Goal: Task Accomplishment & Management: Use online tool/utility

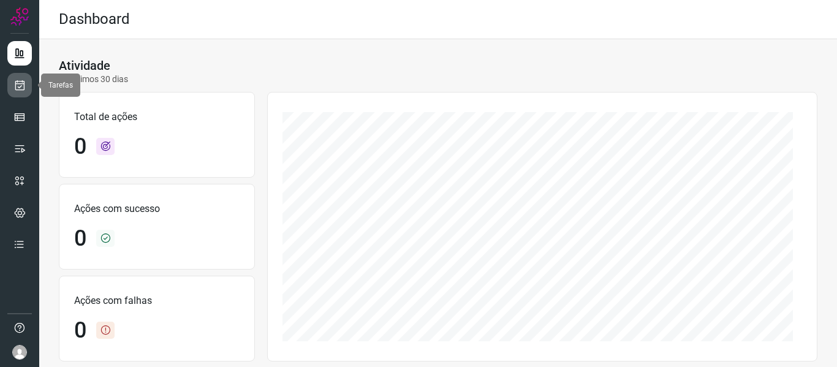
click at [18, 91] on link at bounding box center [19, 85] width 25 height 25
click at [17, 92] on link at bounding box center [19, 85] width 25 height 25
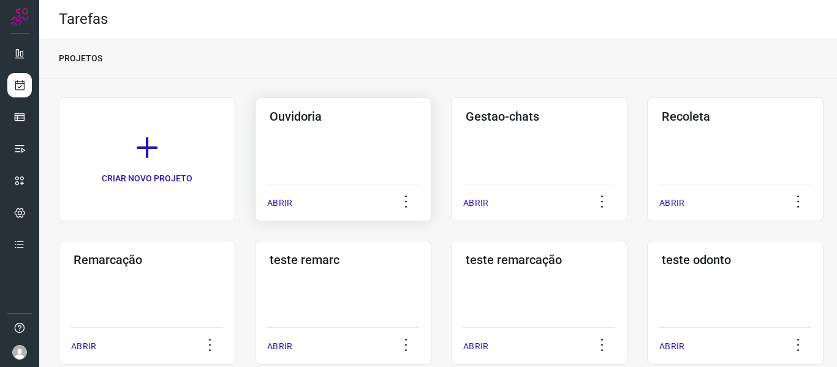
click at [284, 202] on p "ABRIR" at bounding box center [279, 203] width 25 height 13
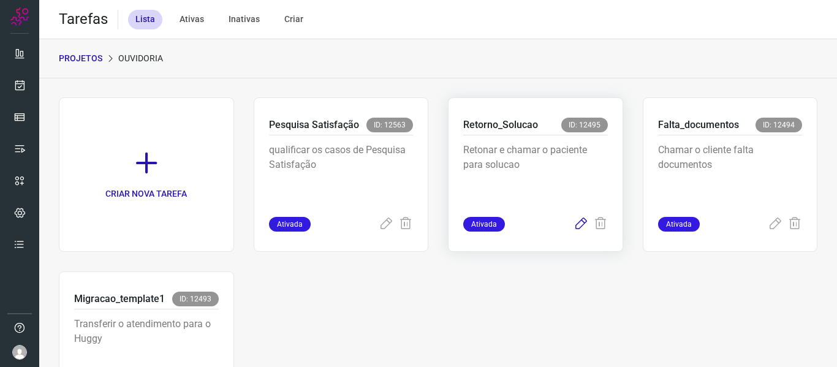
click at [573, 226] on icon at bounding box center [580, 224] width 15 height 15
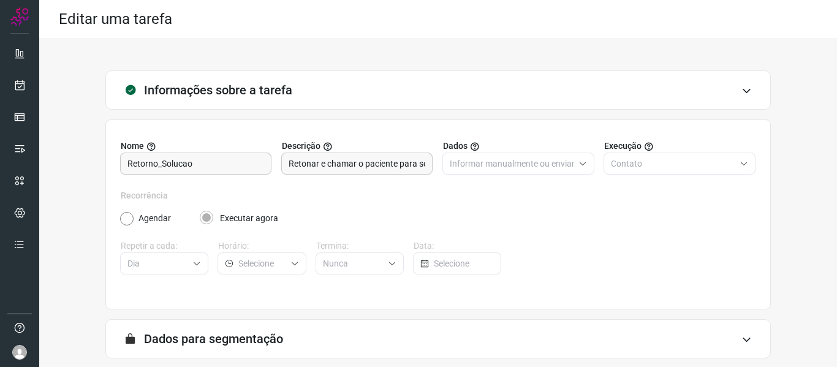
scroll to position [111, 0]
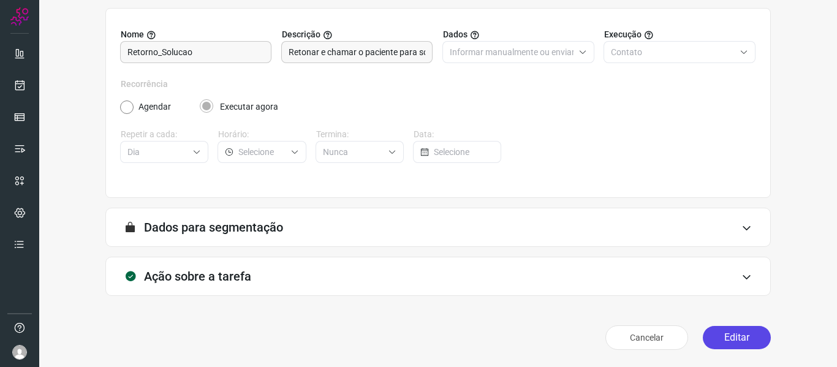
click at [716, 333] on button "Editar" at bounding box center [737, 337] width 68 height 23
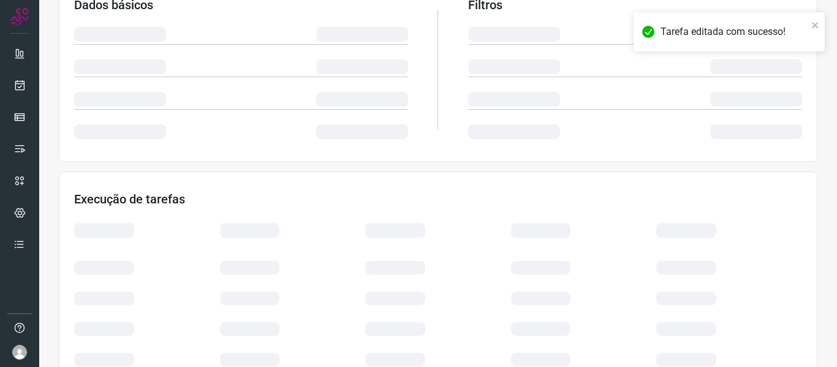
scroll to position [288, 0]
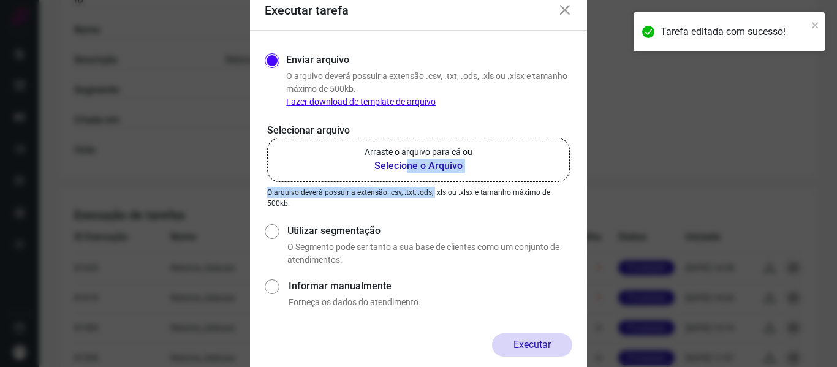
drag, startPoint x: 433, startPoint y: 186, endPoint x: 402, endPoint y: 157, distance: 41.6
click at [402, 157] on div "Selecionar arquivo Arraste o arquivo para cá ou Selecione o Arquivo Arraste o a…" at bounding box center [418, 166] width 307 height 86
click at [402, 157] on p "Arraste o arquivo para cá ou" at bounding box center [418, 152] width 108 height 13
click at [0, 0] on input "Arraste o arquivo para cá ou Selecione o Arquivo" at bounding box center [0, 0] width 0 height 0
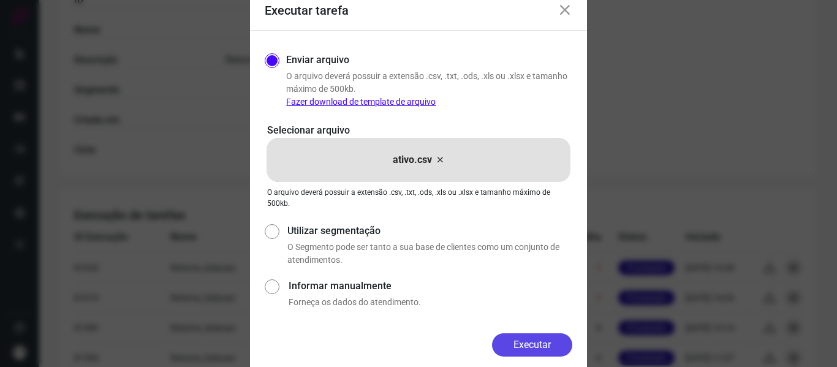
click at [526, 342] on button "Executar" at bounding box center [532, 344] width 80 height 23
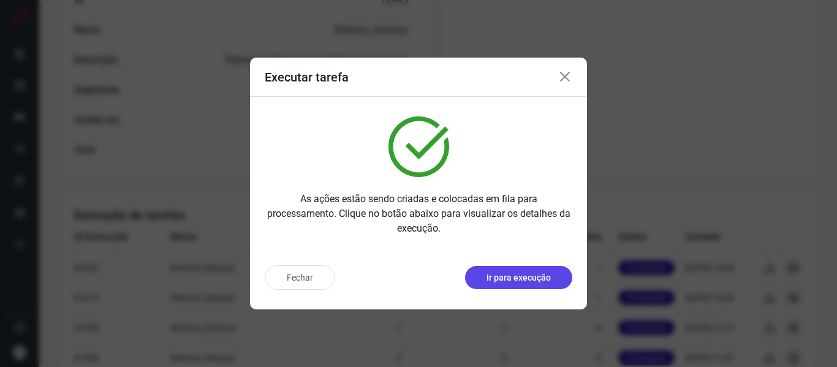
click at [535, 277] on p "Ir para execução" at bounding box center [518, 277] width 64 height 13
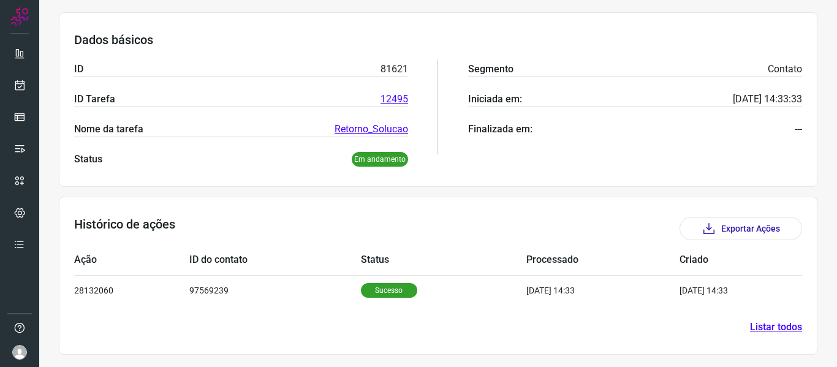
scroll to position [168, 0]
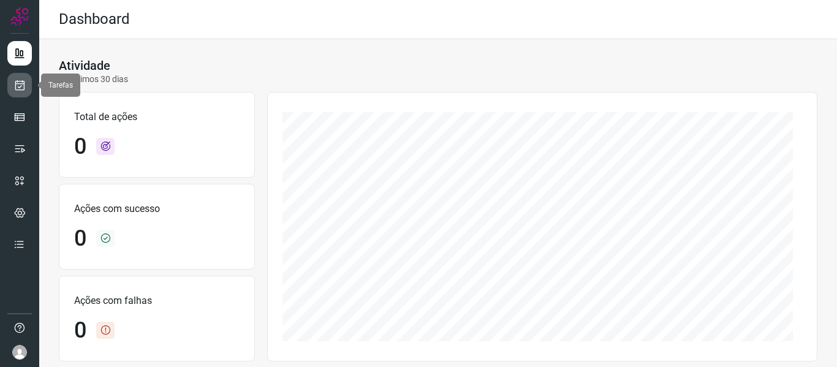
click at [10, 88] on link at bounding box center [19, 85] width 25 height 25
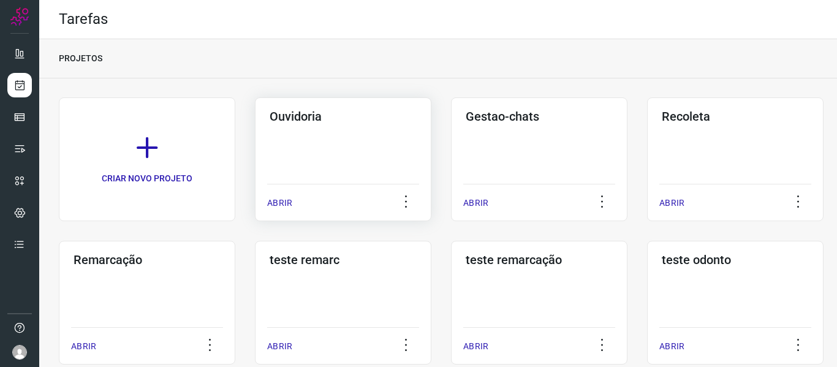
click at [288, 205] on p "ABRIR" at bounding box center [279, 203] width 25 height 13
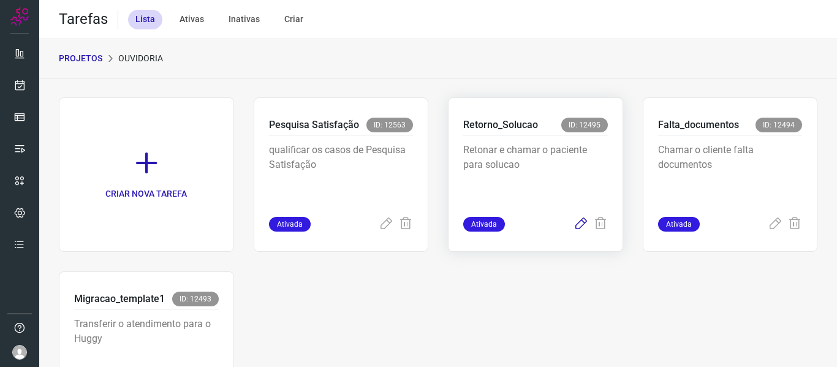
click at [575, 228] on icon at bounding box center [580, 224] width 15 height 15
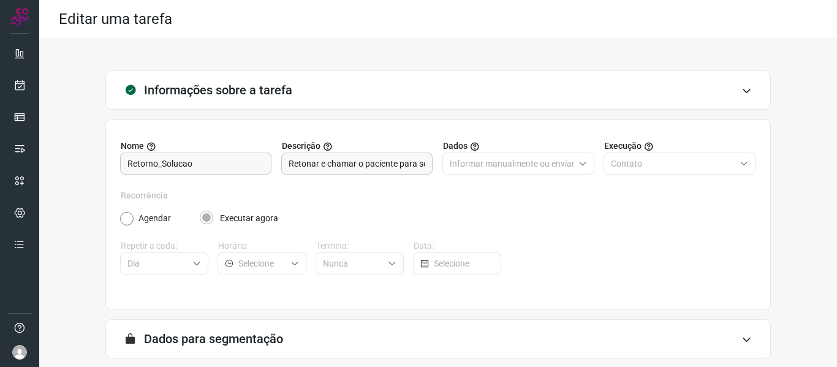
drag, startPoint x: 34, startPoint y: 89, endPoint x: 7, endPoint y: 78, distance: 29.1
click at [7, 78] on div at bounding box center [19, 183] width 39 height 367
drag, startPoint x: 7, startPoint y: 78, endPoint x: 19, endPoint y: 84, distance: 13.7
click at [19, 84] on div at bounding box center [19, 183] width 39 height 367
click at [19, 84] on icon at bounding box center [19, 85] width 13 height 12
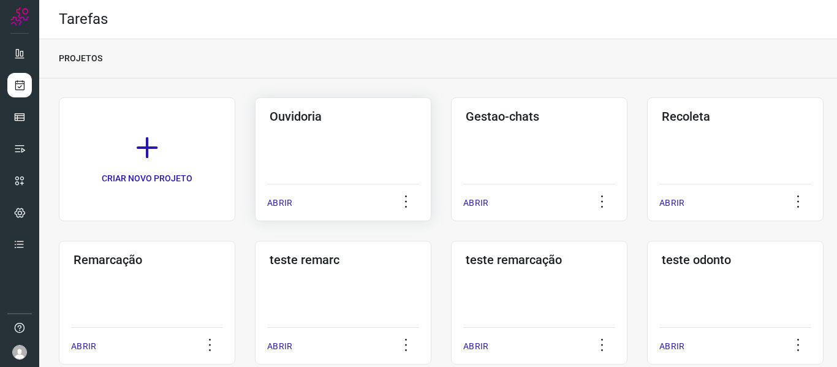
click at [282, 205] on p "ABRIR" at bounding box center [279, 203] width 25 height 13
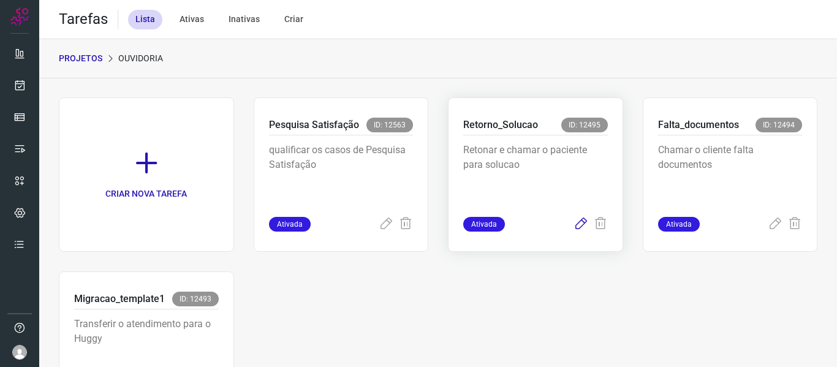
click at [573, 223] on icon at bounding box center [580, 224] width 15 height 15
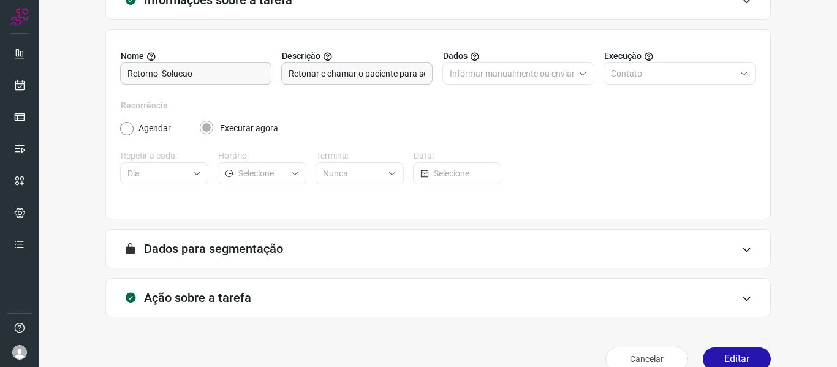
scroll to position [111, 0]
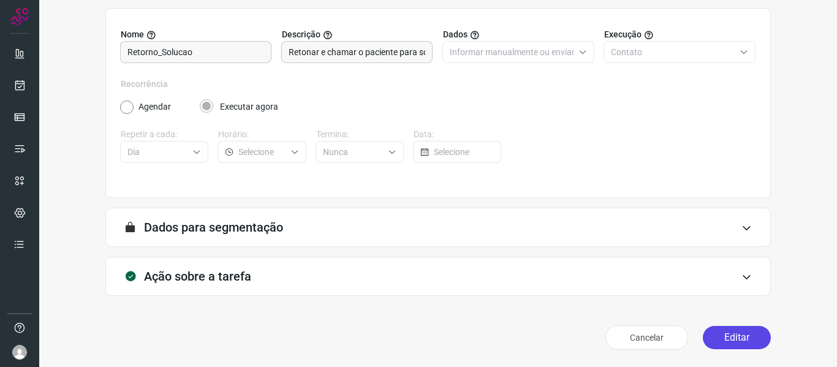
click at [707, 334] on button "Editar" at bounding box center [737, 337] width 68 height 23
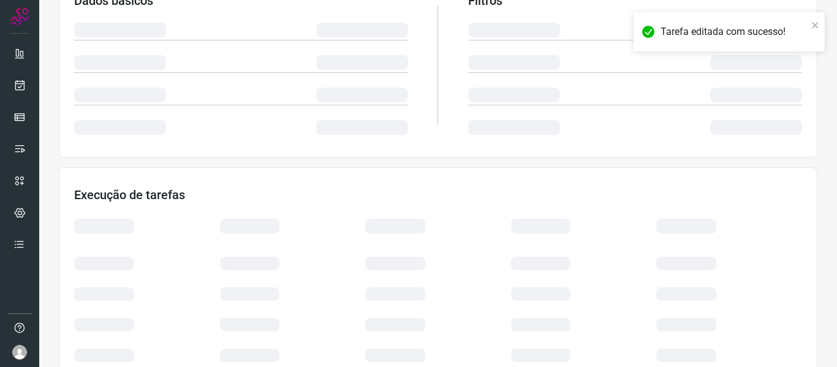
scroll to position [288, 0]
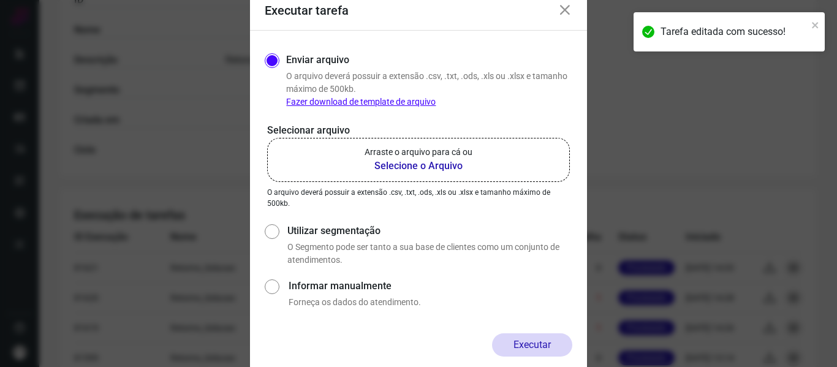
click at [446, 160] on b "Selecione o Arquivo" at bounding box center [418, 166] width 108 height 15
click at [0, 0] on input "Arraste o arquivo para cá ou Selecione o Arquivo" at bounding box center [0, 0] width 0 height 0
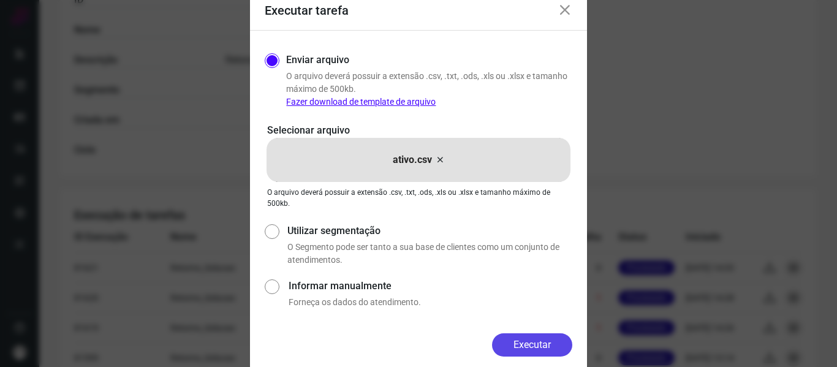
click at [514, 348] on button "Executar" at bounding box center [532, 344] width 80 height 23
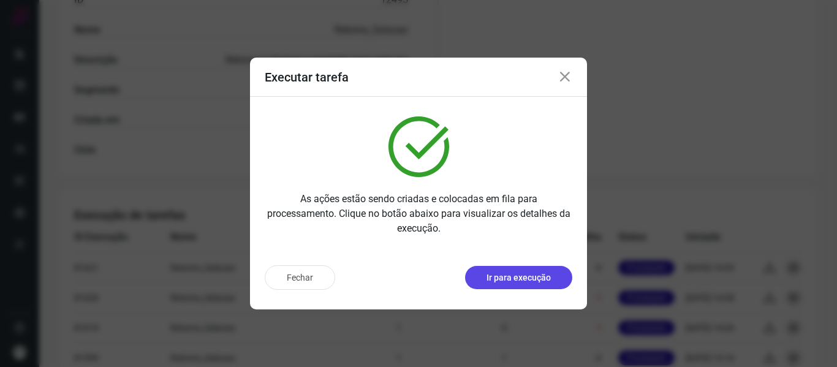
click at [511, 266] on button "Ir para execução" at bounding box center [518, 277] width 107 height 23
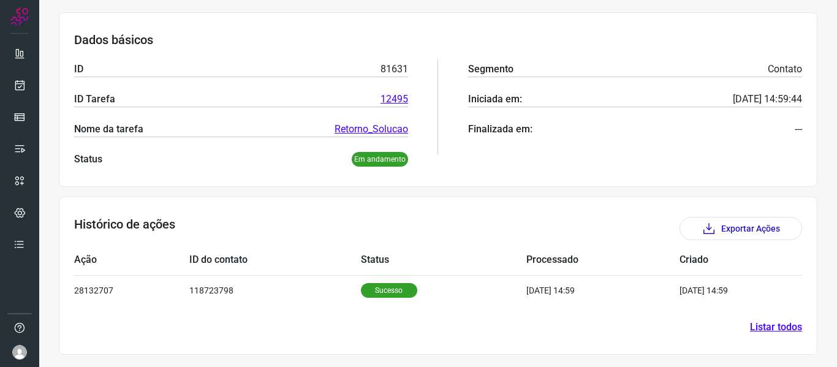
scroll to position [168, 0]
click at [26, 85] on link at bounding box center [19, 85] width 25 height 25
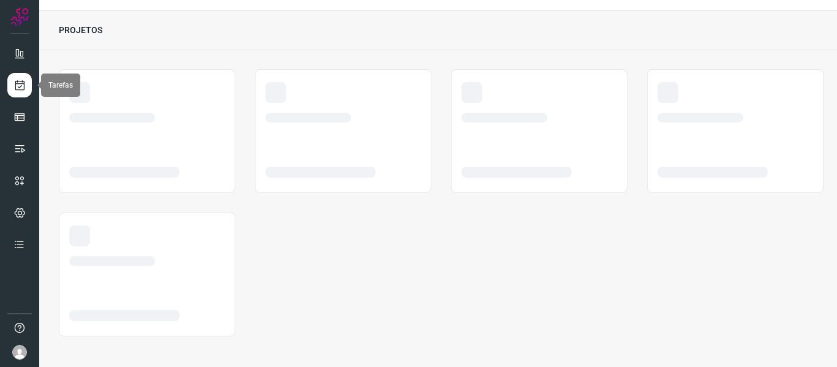
scroll to position [28, 0]
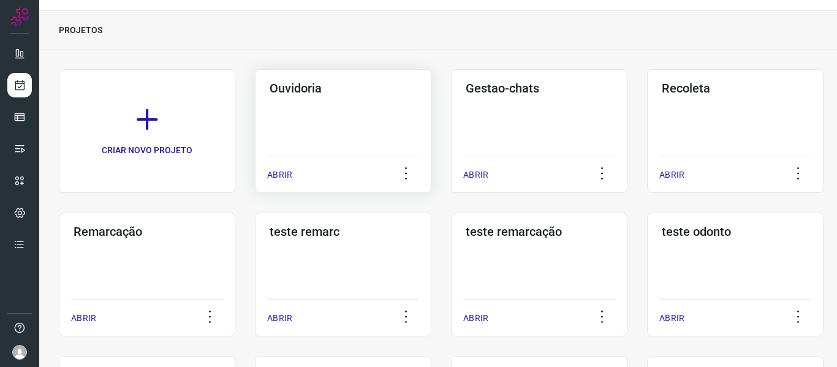
click at [283, 172] on p "ABRIR" at bounding box center [279, 174] width 25 height 13
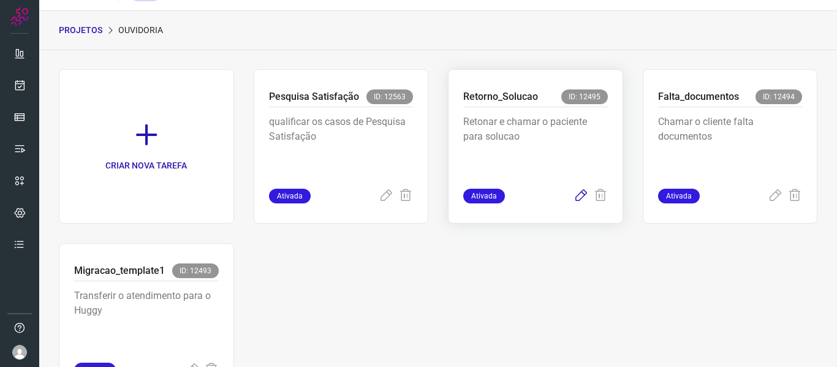
click at [573, 199] on icon at bounding box center [580, 196] width 15 height 15
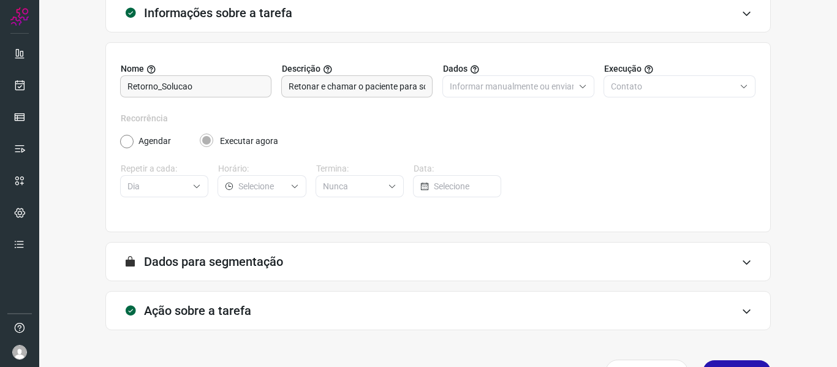
scroll to position [111, 0]
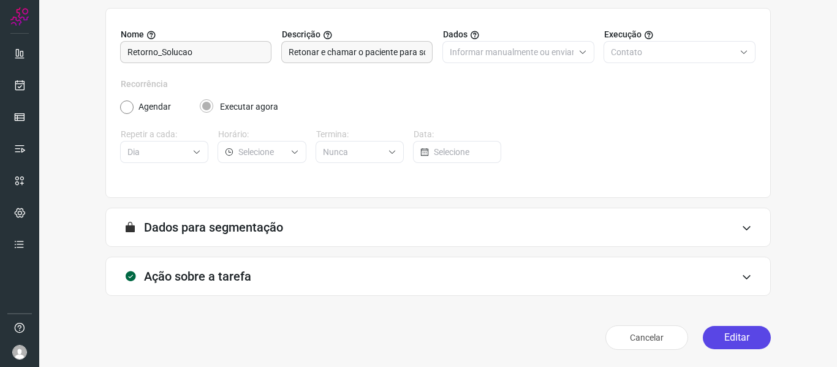
click at [756, 337] on button "Editar" at bounding box center [737, 337] width 68 height 23
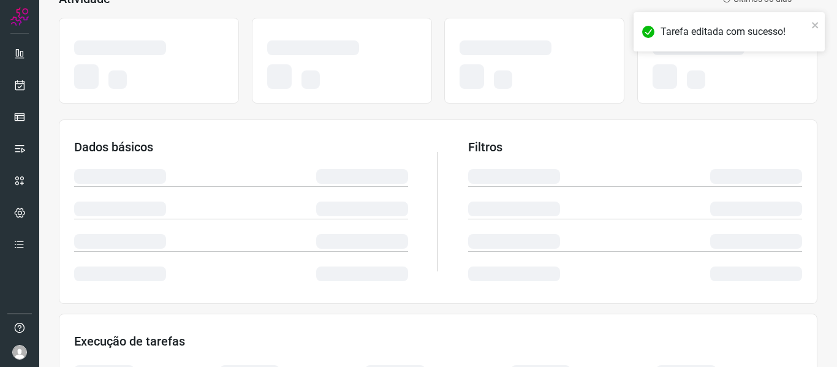
drag, startPoint x: 823, startPoint y: 279, endPoint x: 836, endPoint y: 292, distance: 18.6
click at [836, 292] on main "Tarefas PROJETOS Ouvidoria Atividade Últimos 30 dias Dados básicos Filtros Exec…" at bounding box center [437, 183] width 797 height 367
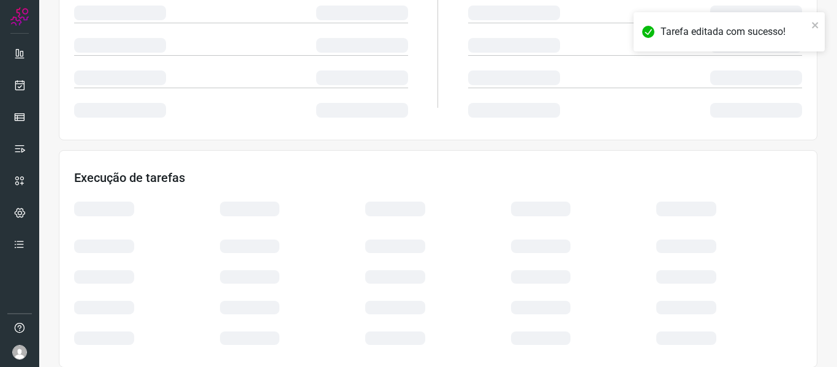
scroll to position [288, 0]
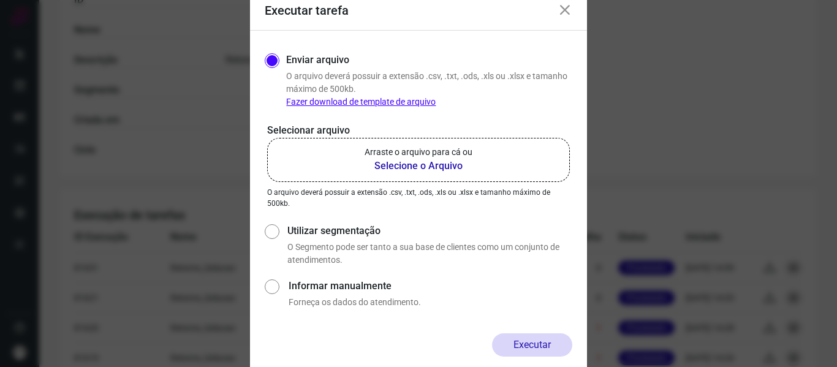
click at [407, 156] on p "Arraste o arquivo para cá ou" at bounding box center [418, 152] width 108 height 13
click at [0, 0] on input "Arraste o arquivo para cá ou Selecione o Arquivo" at bounding box center [0, 0] width 0 height 0
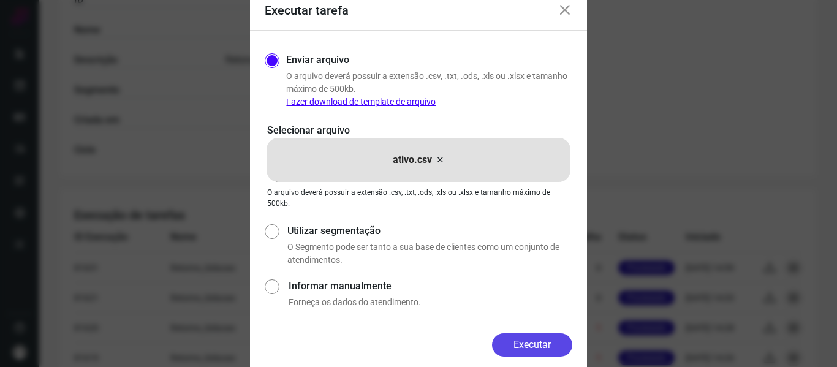
click at [515, 339] on button "Executar" at bounding box center [532, 344] width 80 height 23
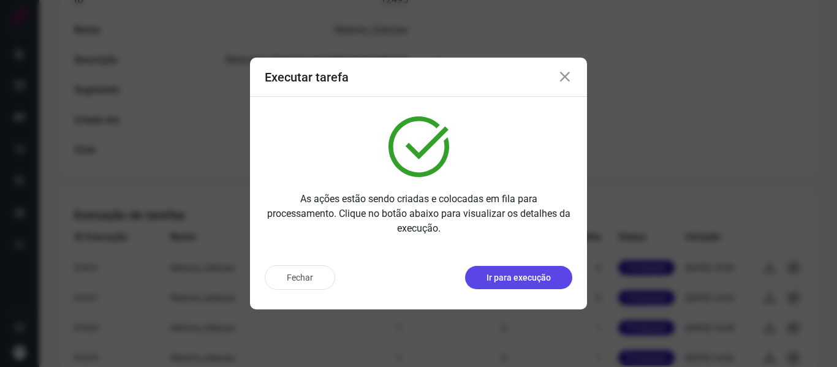
click at [546, 273] on p "Ir para execução" at bounding box center [518, 277] width 64 height 13
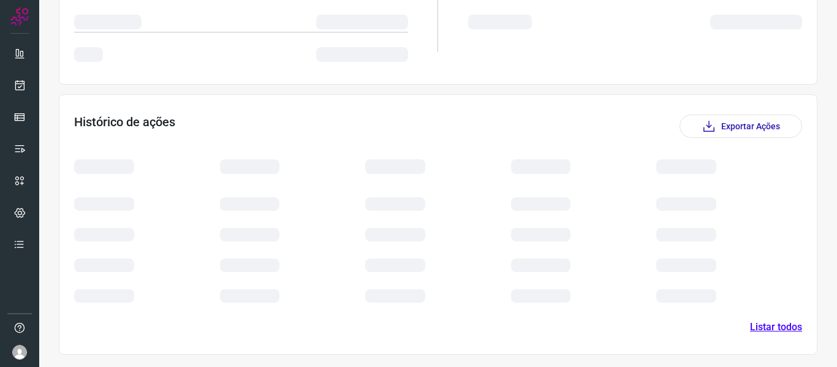
scroll to position [198, 0]
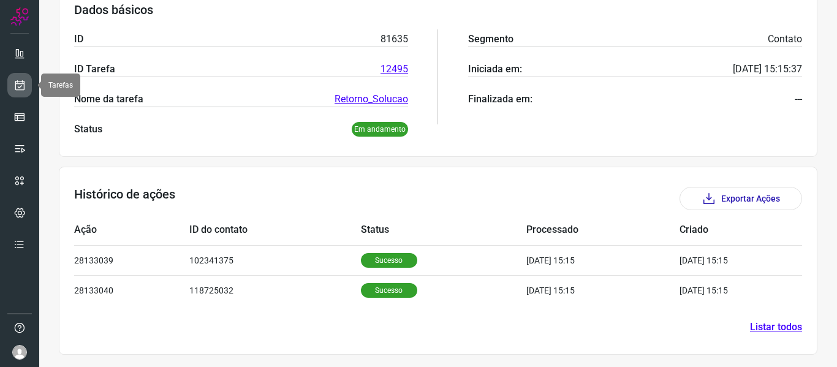
click at [20, 96] on link at bounding box center [19, 85] width 25 height 25
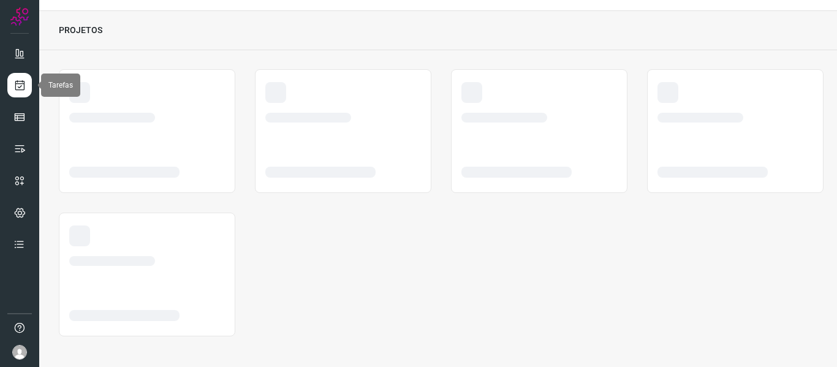
scroll to position [28, 0]
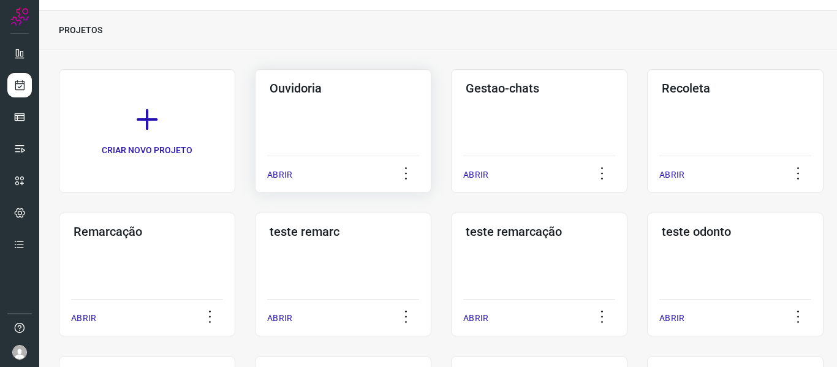
click at [285, 172] on p "ABRIR" at bounding box center [279, 174] width 25 height 13
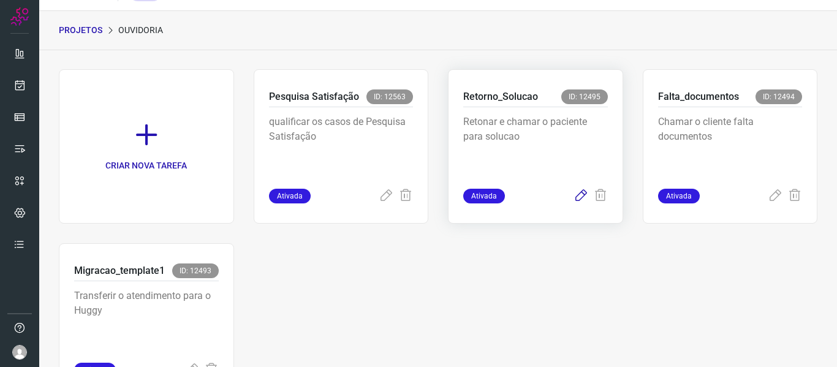
click at [574, 194] on icon at bounding box center [580, 196] width 15 height 15
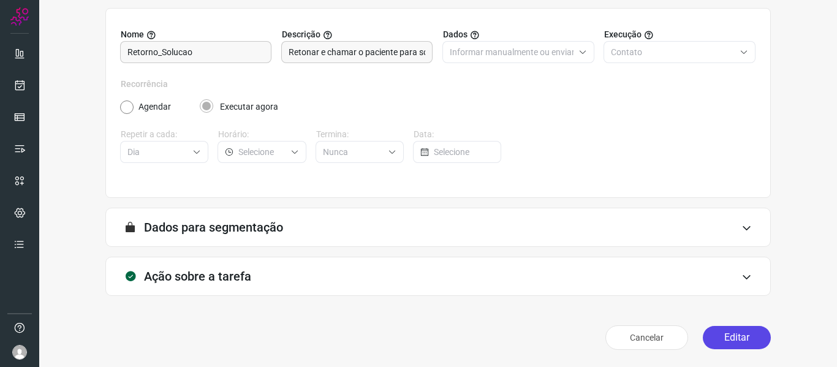
scroll to position [111, 0]
click at [721, 349] on button "Editar" at bounding box center [737, 337] width 68 height 23
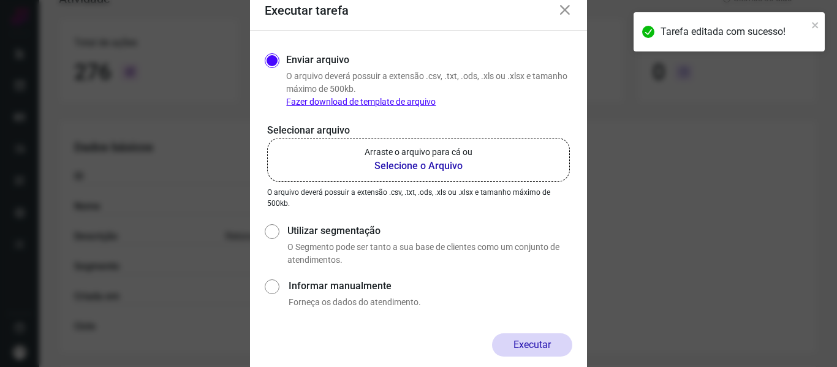
click at [377, 168] on b "Selecione o Arquivo" at bounding box center [418, 166] width 108 height 15
click at [0, 0] on input "Arraste o arquivo para cá ou Selecione o Arquivo" at bounding box center [0, 0] width 0 height 0
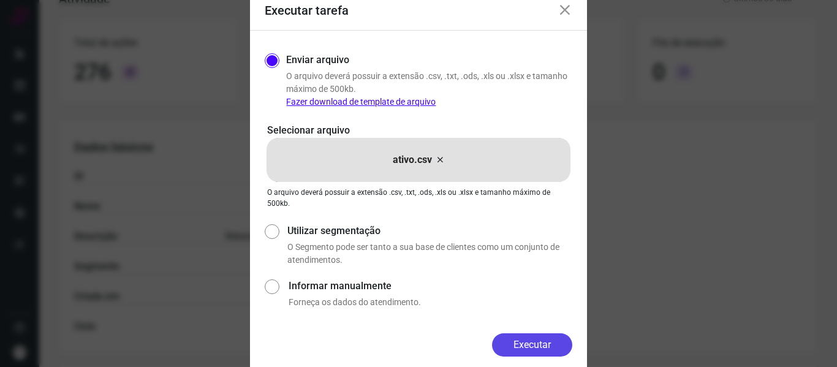
click at [536, 345] on button "Executar" at bounding box center [532, 344] width 80 height 23
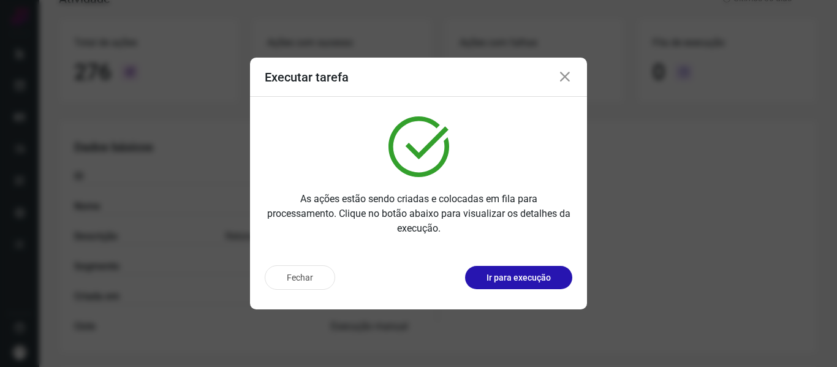
click at [540, 284] on button "Ir para execução" at bounding box center [518, 277] width 107 height 23
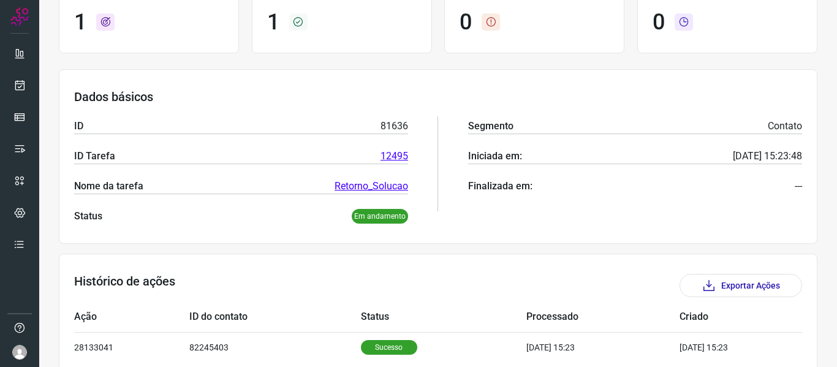
scroll to position [168, 0]
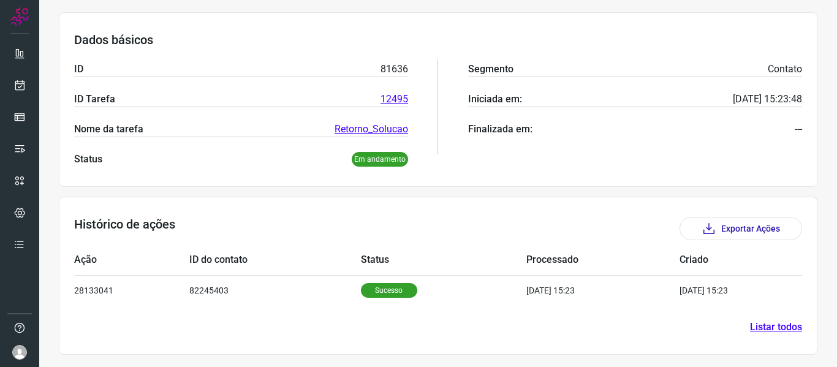
click at [5, 79] on div at bounding box center [19, 183] width 39 height 367
click at [10, 83] on link at bounding box center [19, 85] width 25 height 25
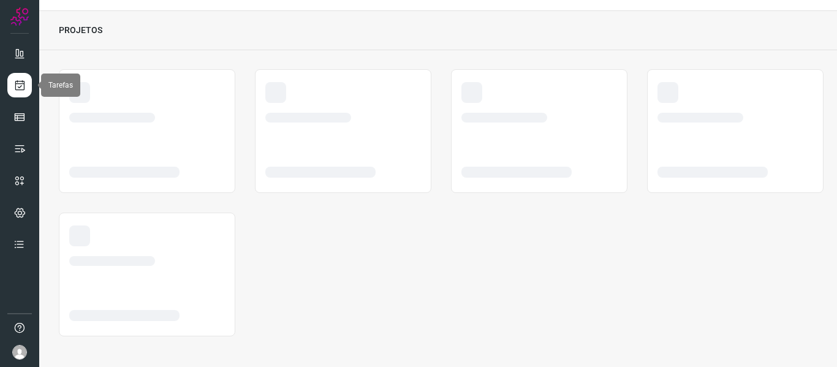
scroll to position [28, 0]
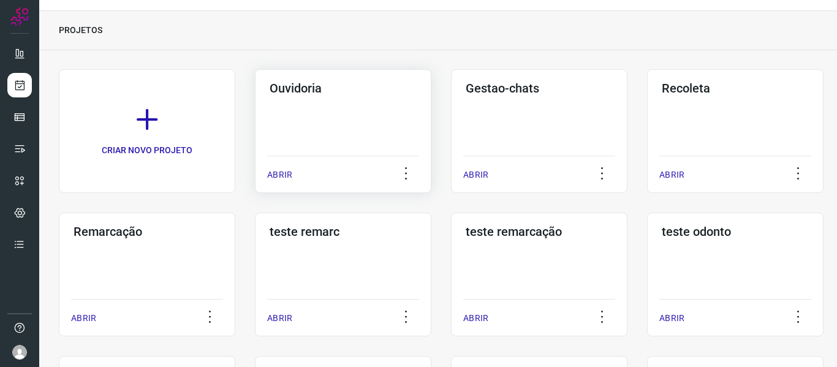
click at [281, 177] on p "ABRIR" at bounding box center [279, 174] width 25 height 13
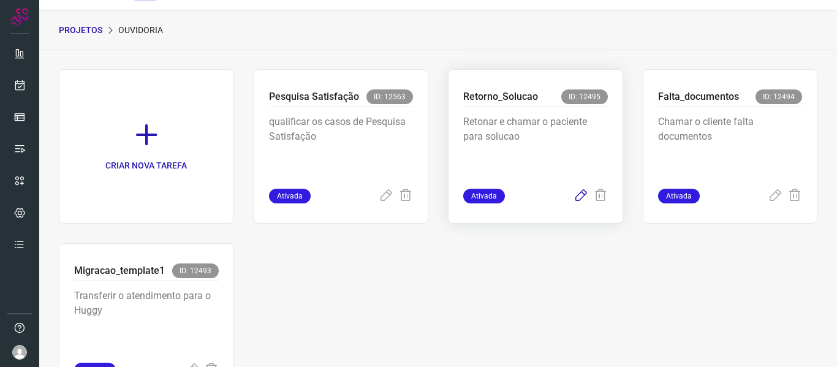
click at [573, 197] on icon at bounding box center [580, 196] width 15 height 15
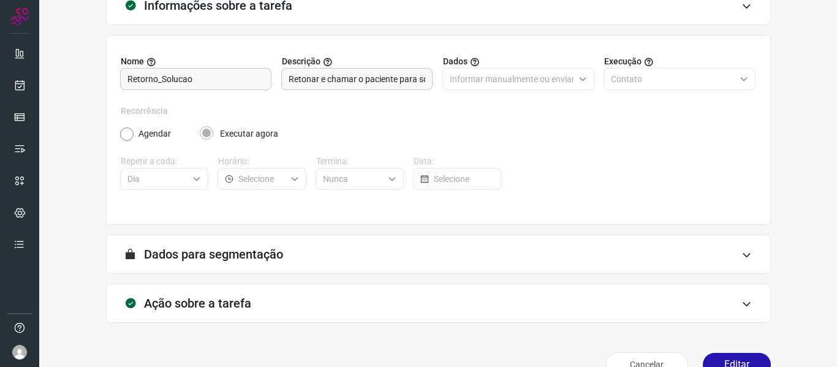
scroll to position [111, 0]
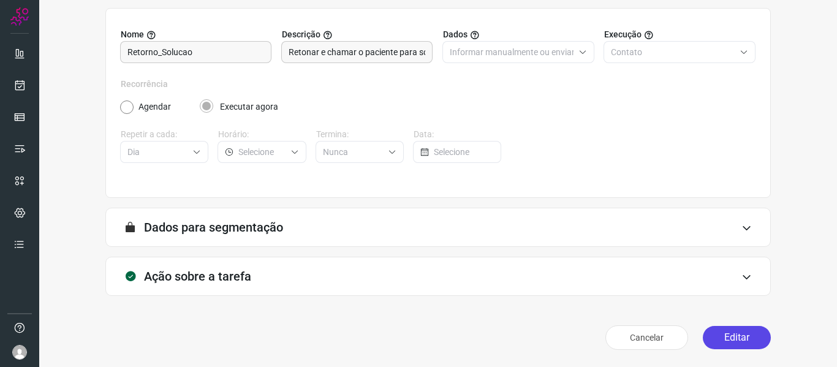
click at [742, 343] on button "Editar" at bounding box center [737, 337] width 68 height 23
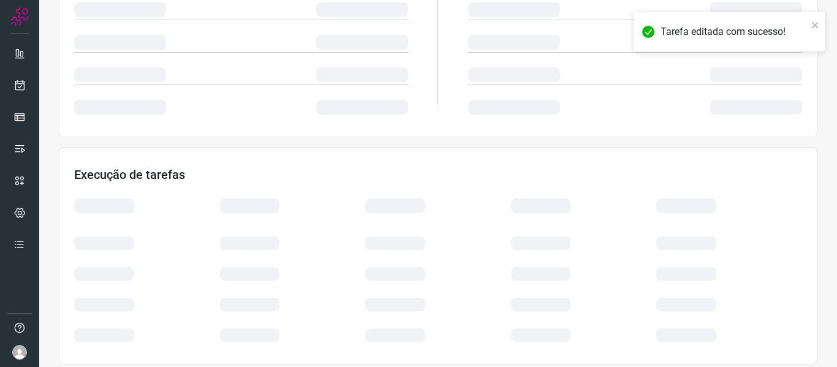
scroll to position [288, 0]
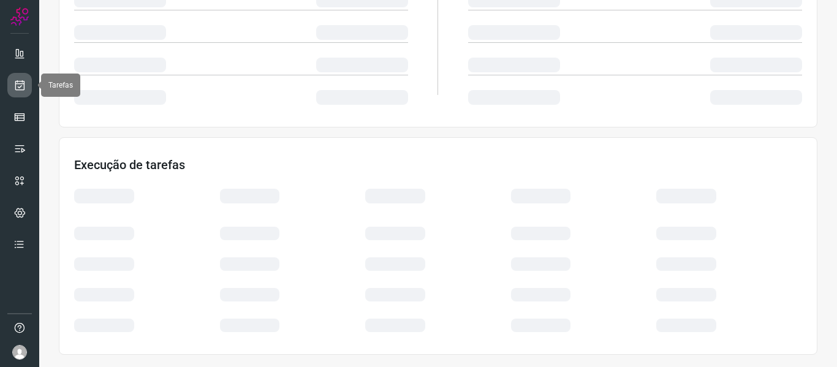
click at [22, 91] on link at bounding box center [19, 85] width 25 height 25
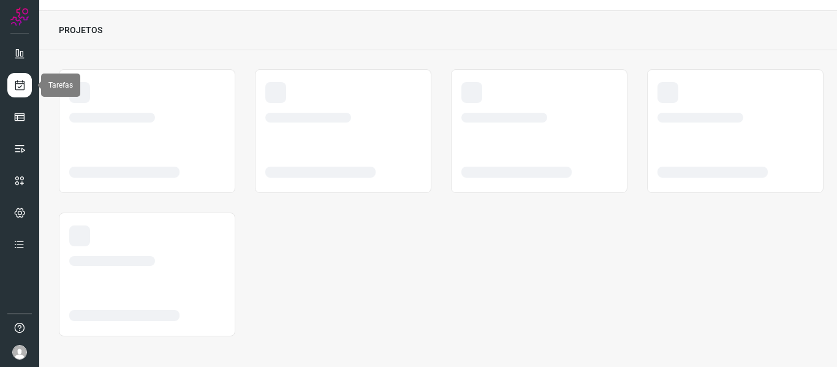
scroll to position [28, 0]
click at [22, 91] on link at bounding box center [19, 85] width 25 height 25
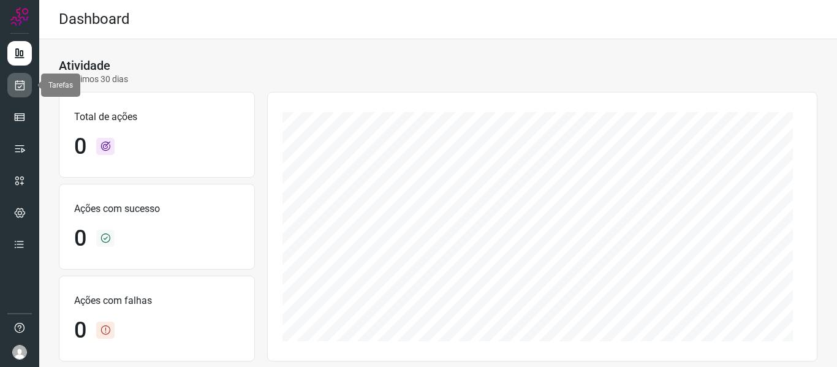
click at [15, 88] on icon at bounding box center [19, 85] width 13 height 12
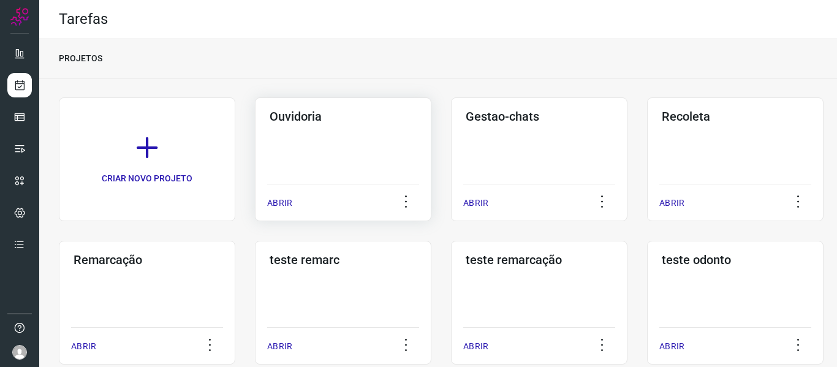
click at [451, 189] on div "Ouvidoria ABRIR" at bounding box center [539, 159] width 176 height 124
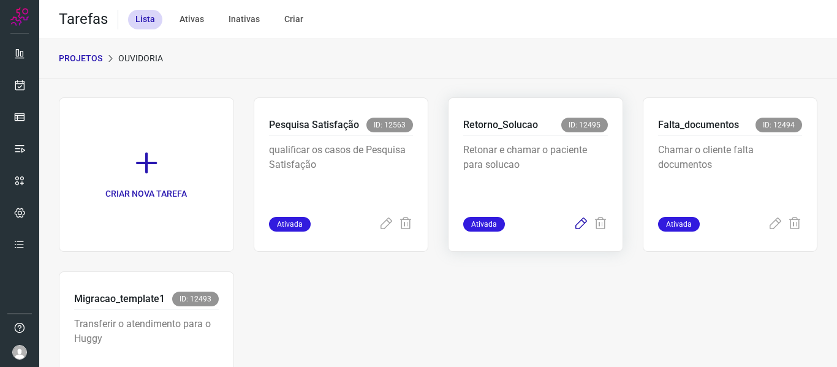
click at [574, 228] on icon at bounding box center [580, 224] width 15 height 15
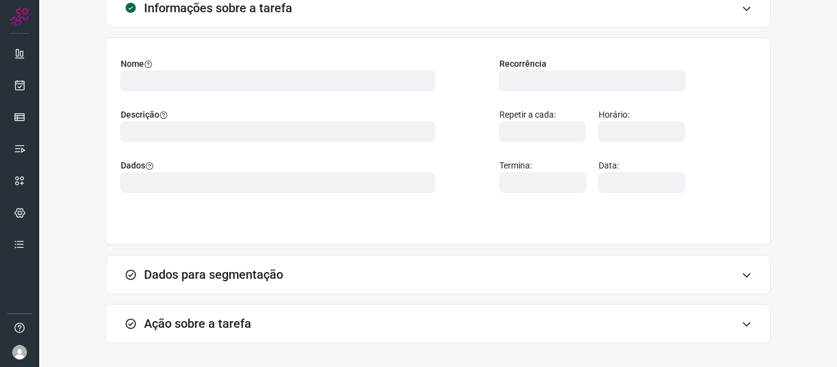
scroll to position [129, 0]
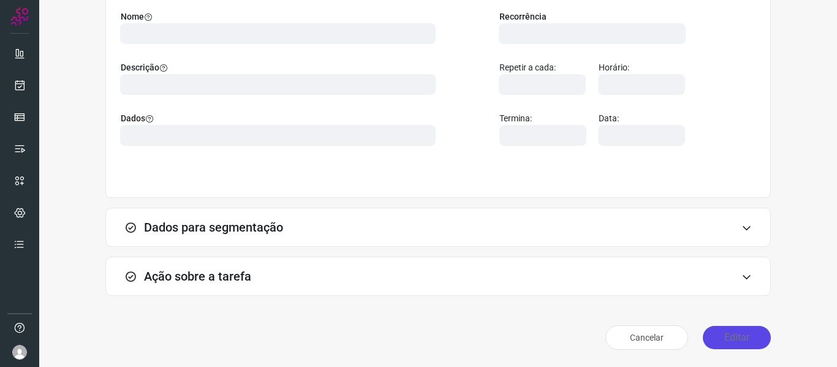
click at [730, 337] on button "Editar" at bounding box center [737, 337] width 68 height 23
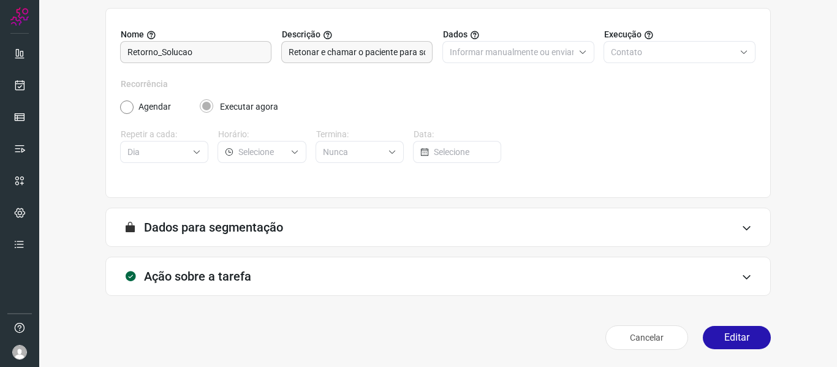
scroll to position [111, 0]
click at [704, 331] on button "Editar" at bounding box center [737, 337] width 68 height 23
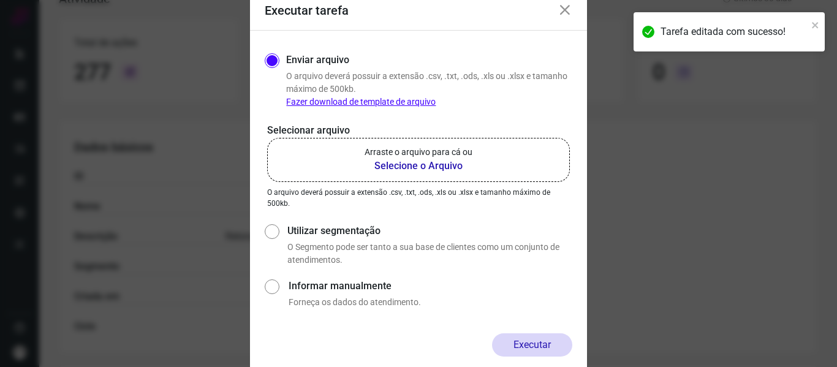
click at [412, 171] on b "Selecione o Arquivo" at bounding box center [418, 166] width 108 height 15
click at [0, 0] on input "Arraste o arquivo para cá ou Selecione o Arquivo" at bounding box center [0, 0] width 0 height 0
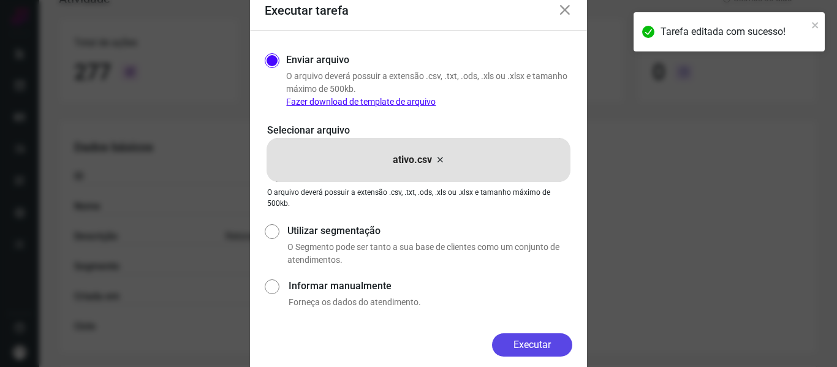
click at [527, 341] on button "Executar" at bounding box center [532, 344] width 80 height 23
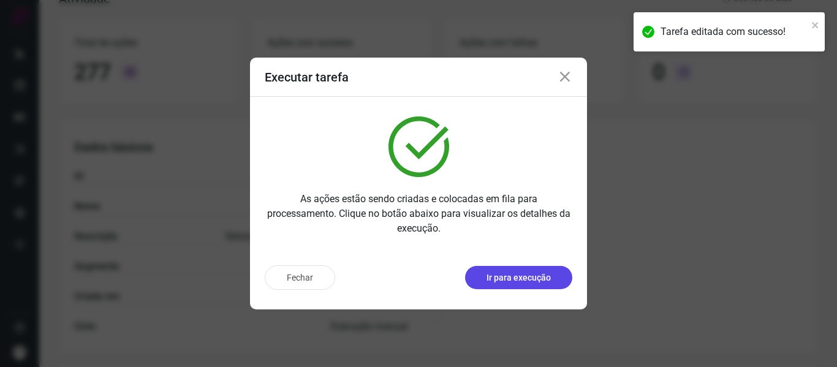
click at [538, 284] on p "Ir para execução" at bounding box center [518, 277] width 64 height 13
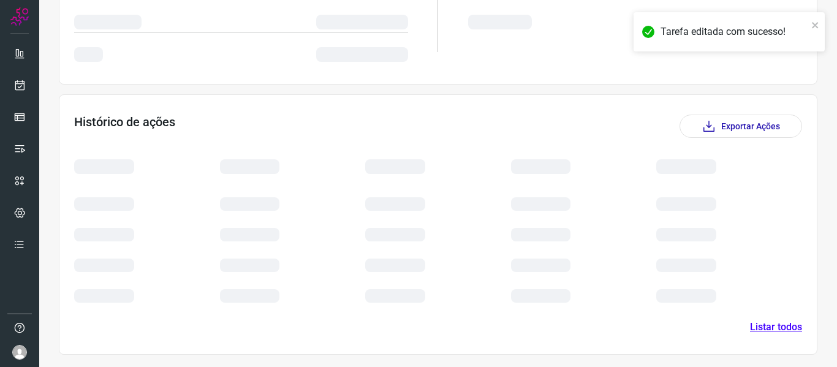
scroll to position [198, 0]
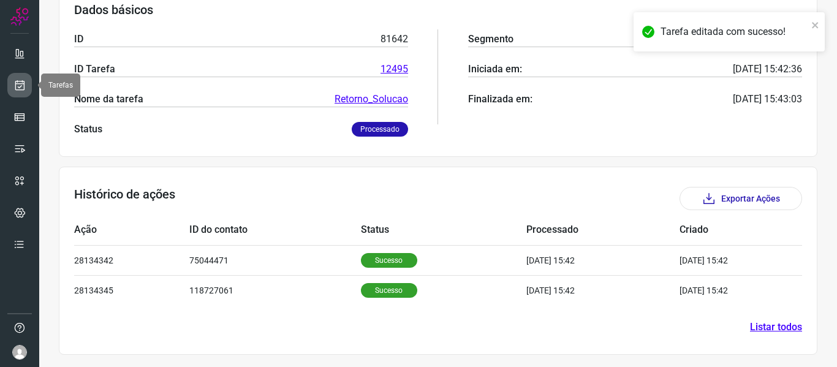
click at [20, 78] on link at bounding box center [19, 85] width 25 height 25
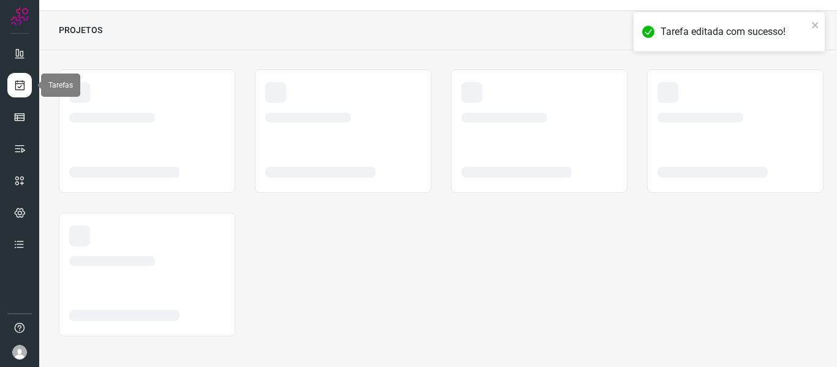
scroll to position [28, 0]
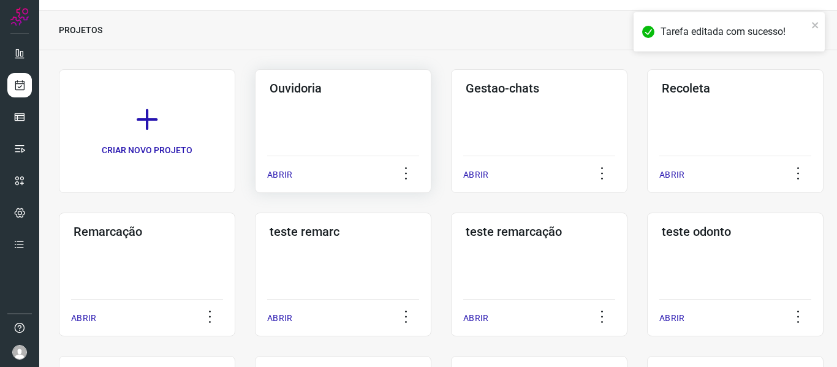
click at [278, 175] on p "ABRIR" at bounding box center [279, 174] width 25 height 13
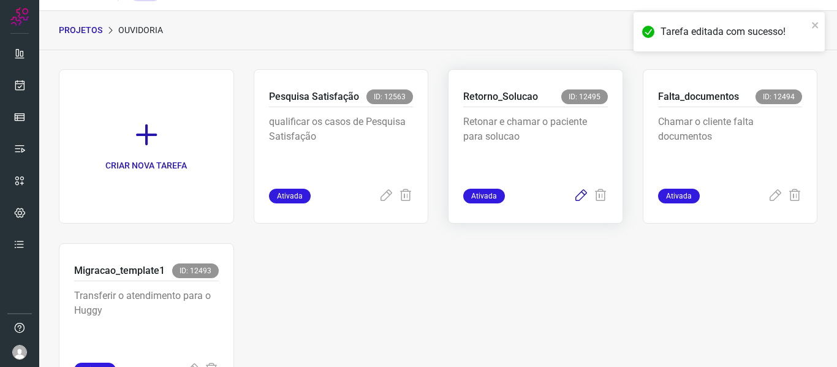
click at [573, 195] on icon at bounding box center [580, 196] width 15 height 15
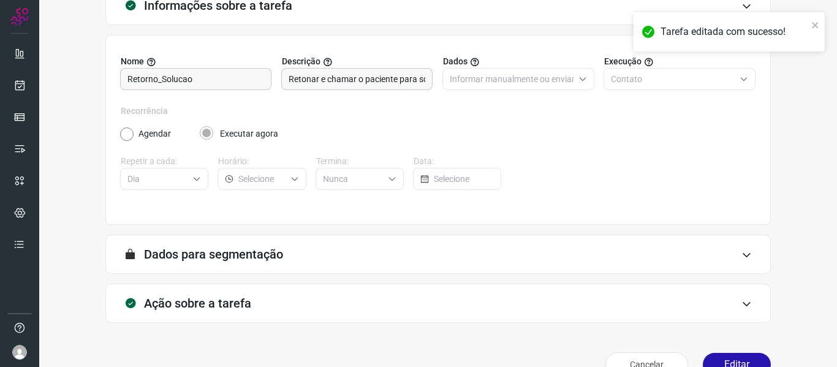
scroll to position [111, 0]
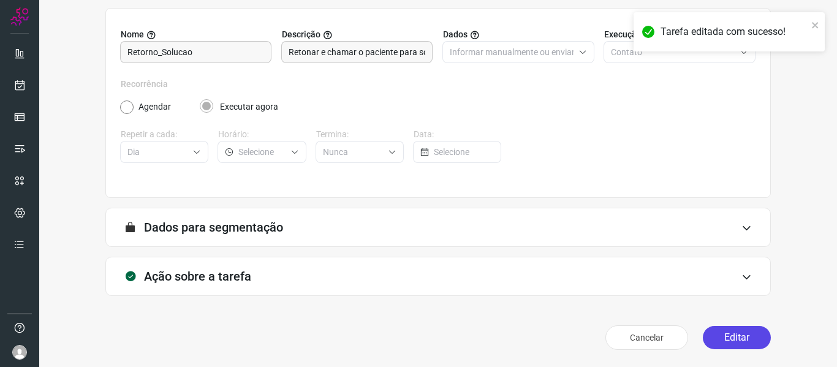
click at [748, 342] on button "Editar" at bounding box center [737, 337] width 68 height 23
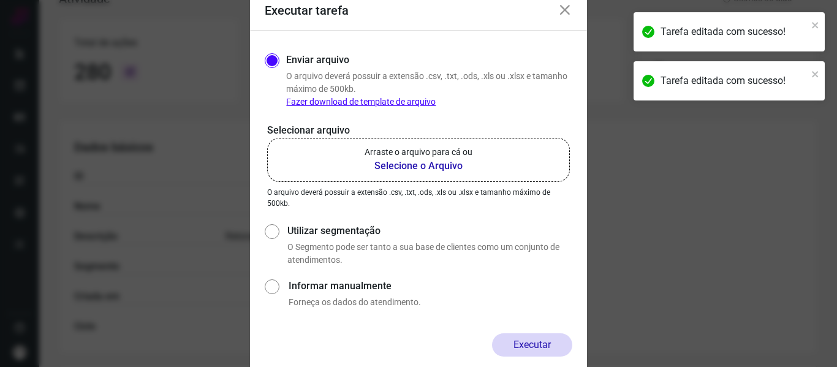
click at [433, 170] on b "Selecione o Arquivo" at bounding box center [418, 166] width 108 height 15
click at [0, 0] on input "Arraste o arquivo para cá ou Selecione o Arquivo" at bounding box center [0, 0] width 0 height 0
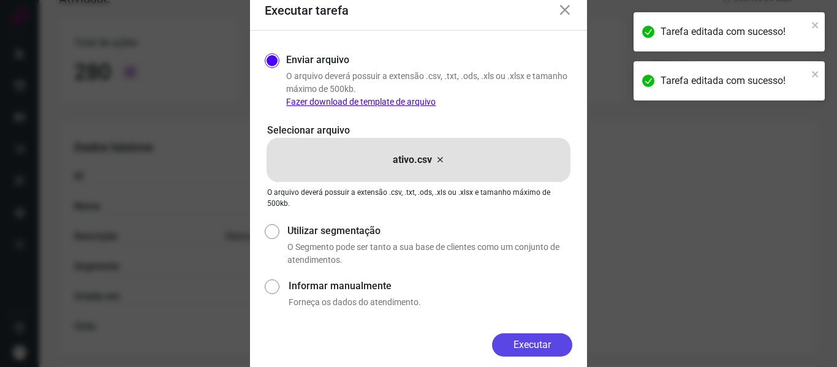
click at [548, 350] on button "Executar" at bounding box center [532, 344] width 80 height 23
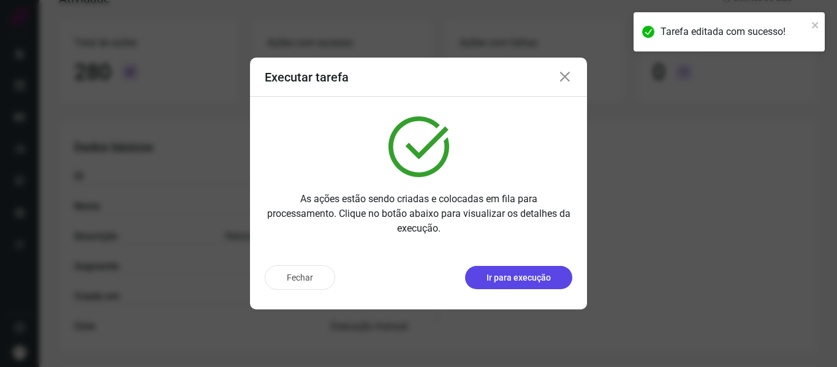
click at [535, 278] on p "Ir para execução" at bounding box center [518, 277] width 64 height 13
